Goal: Information Seeking & Learning: Get advice/opinions

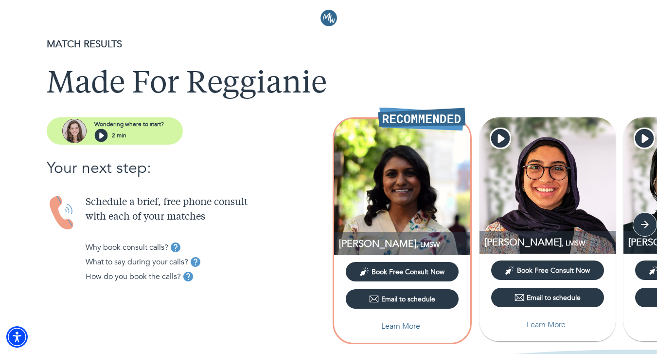
click at [270, 44] on p "MATCH RESULTS" at bounding box center [329, 44] width 564 height 15
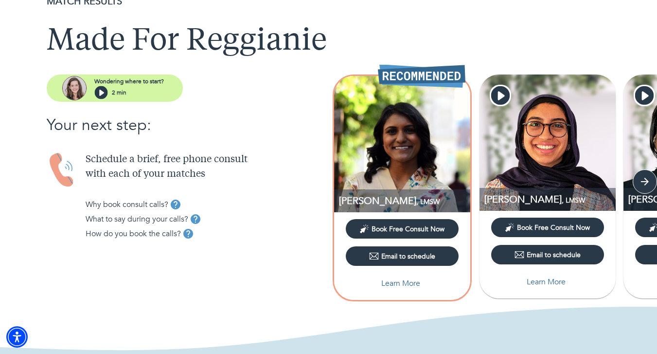
scroll to position [45, 0]
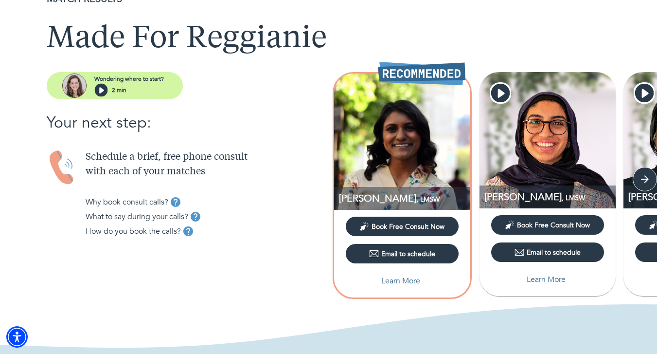
click at [547, 278] on p "Learn More" at bounding box center [546, 279] width 39 height 12
select select "2"
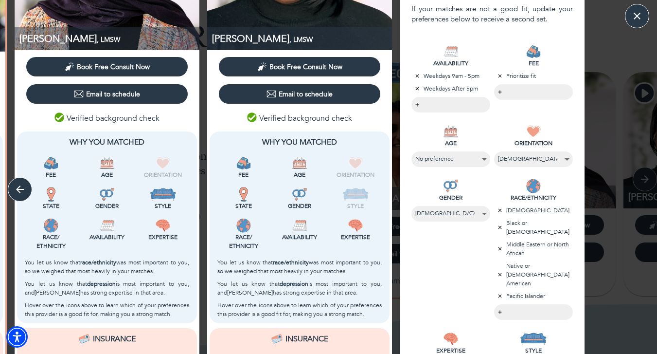
scroll to position [163, 0]
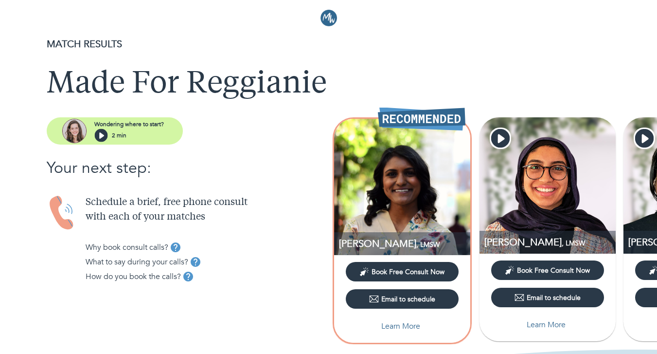
scroll to position [45, 0]
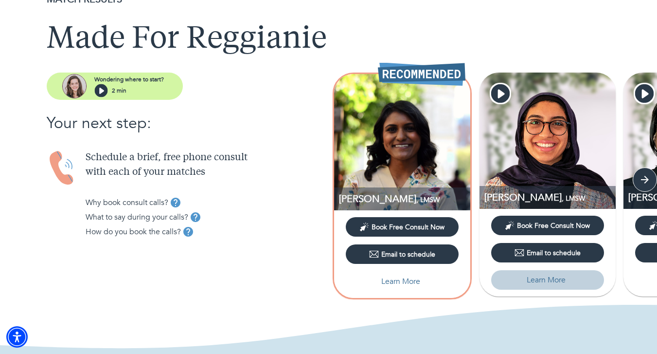
click at [550, 274] on p "Learn More" at bounding box center [546, 280] width 39 height 12
select select "2"
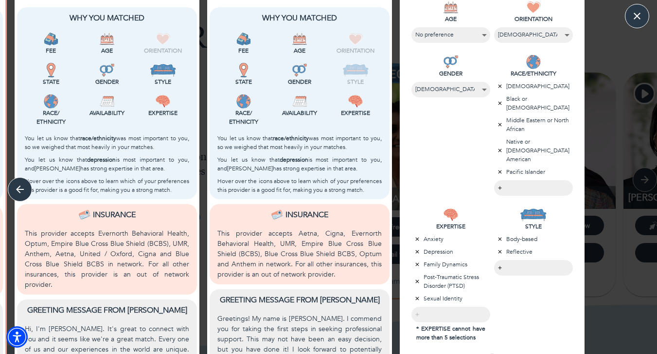
scroll to position [355, 0]
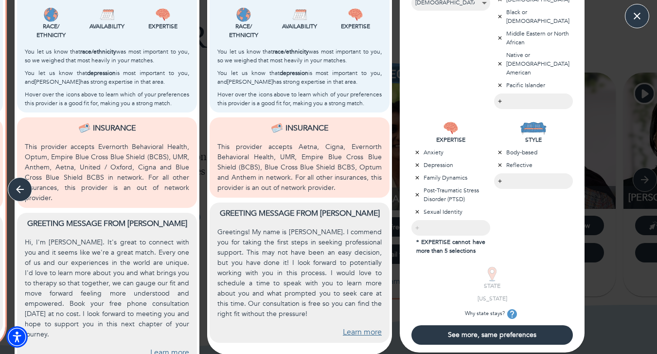
click at [282, 86] on div "You let us know that depression is most important to you, and [PERSON_NAME] has…" at bounding box center [300, 77] width 168 height 21
click at [344, 43] on div "Expertise" at bounding box center [356, 25] width 56 height 40
